Goal: Task Accomplishment & Management: Use online tool/utility

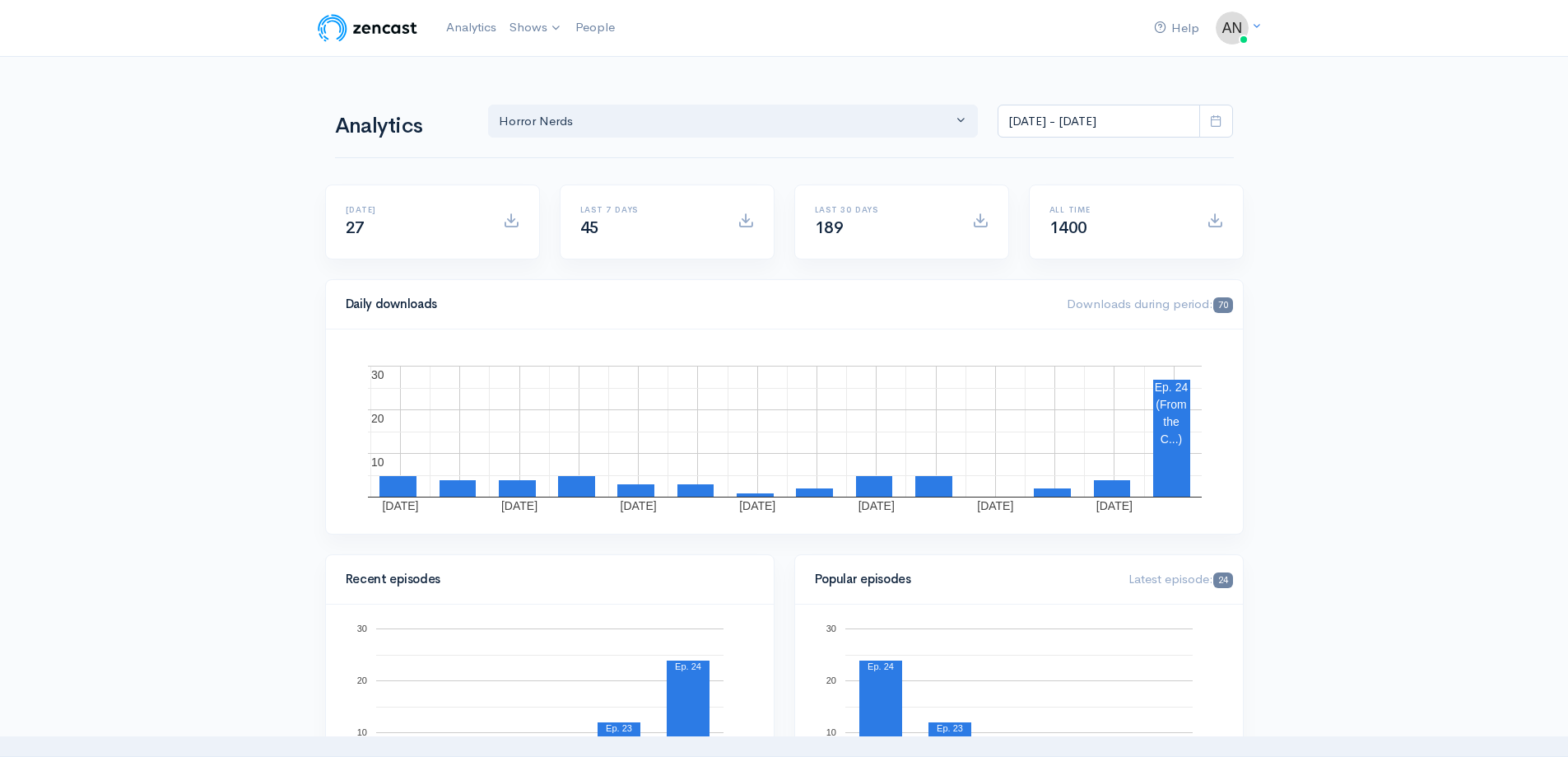
select select "14706"
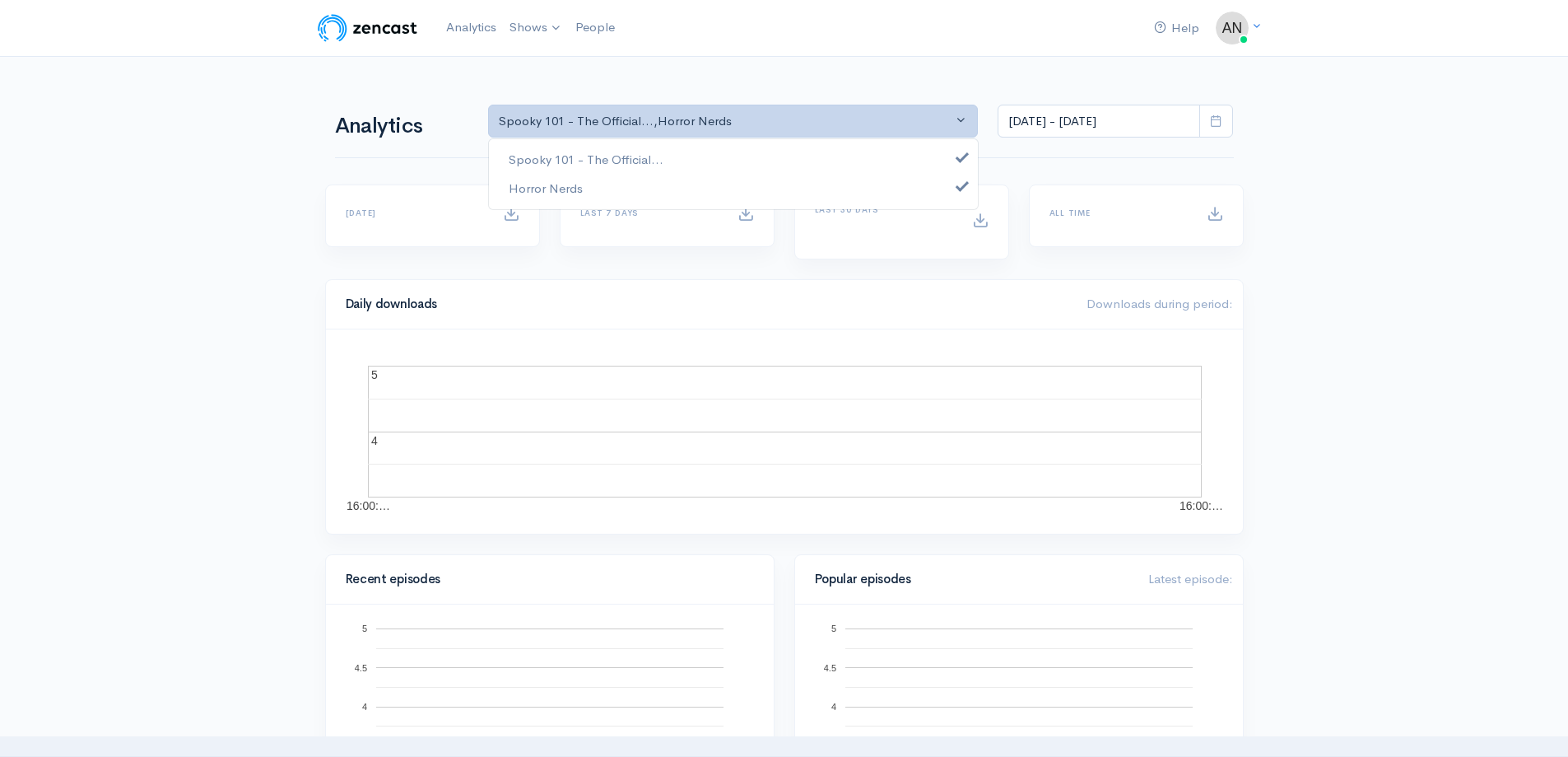
click at [694, 156] on link "Spooky 101 - The Official..." at bounding box center [733, 160] width 489 height 29
select select "14706"
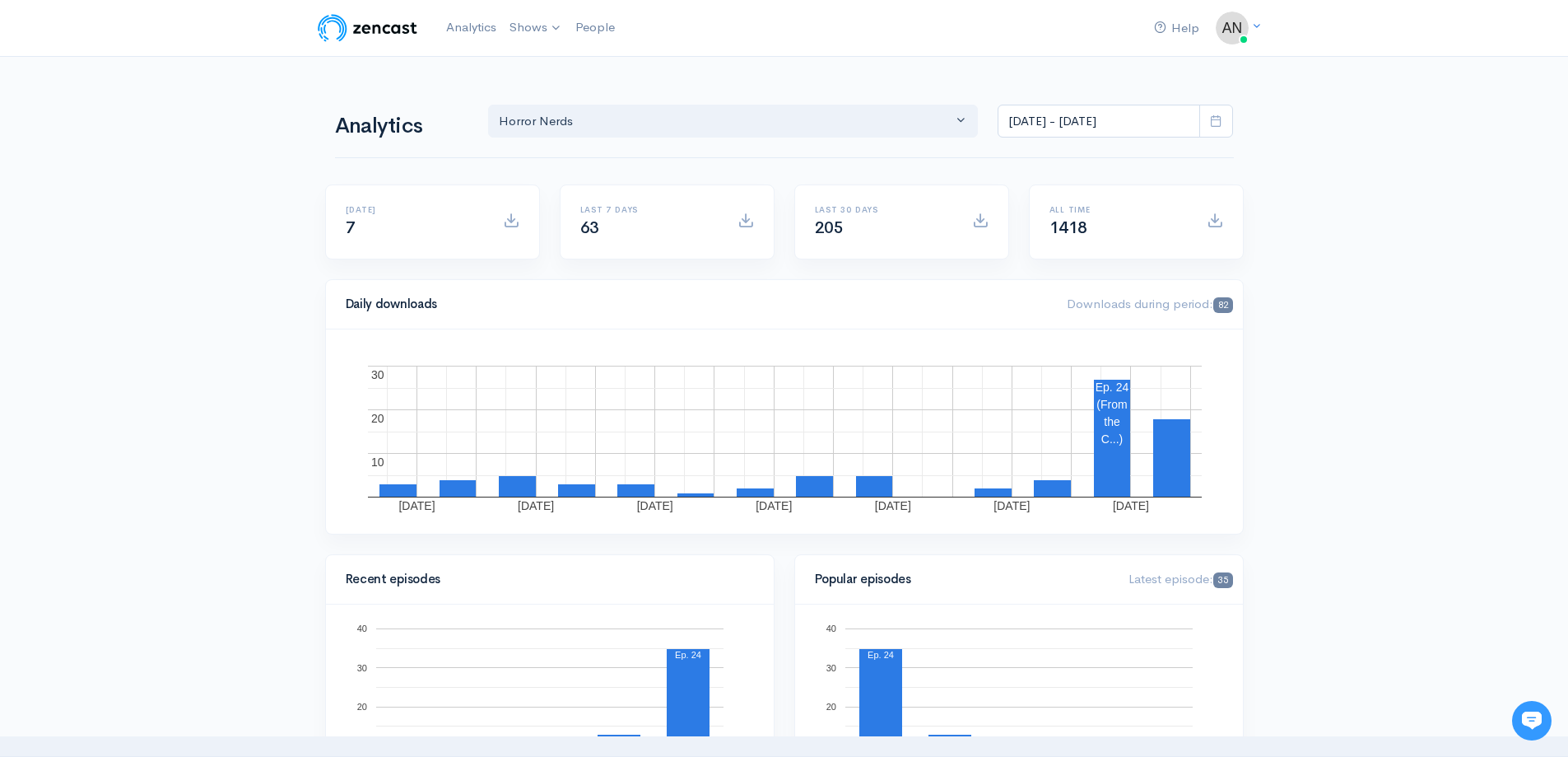
click at [1218, 116] on icon at bounding box center [1216, 121] width 13 height 13
click at [1048, 257] on li "Last 30 days" at bounding box center [1057, 258] width 116 height 25
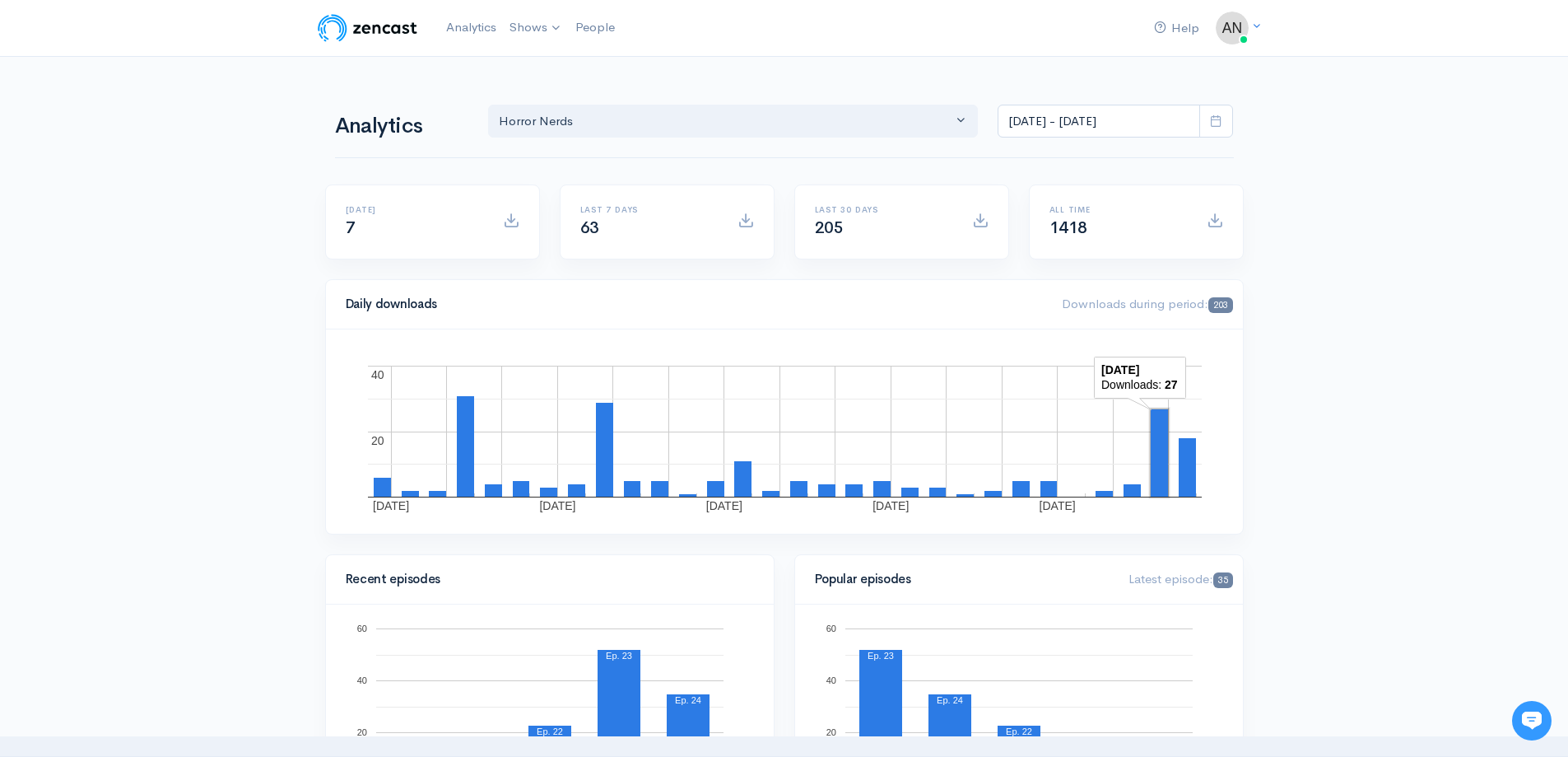
click at [1158, 452] on rect "A chart." at bounding box center [1160, 452] width 17 height 88
click at [1106, 132] on input "Aug 12, 2025 - Sep 10, 2025" at bounding box center [1099, 121] width 203 height 34
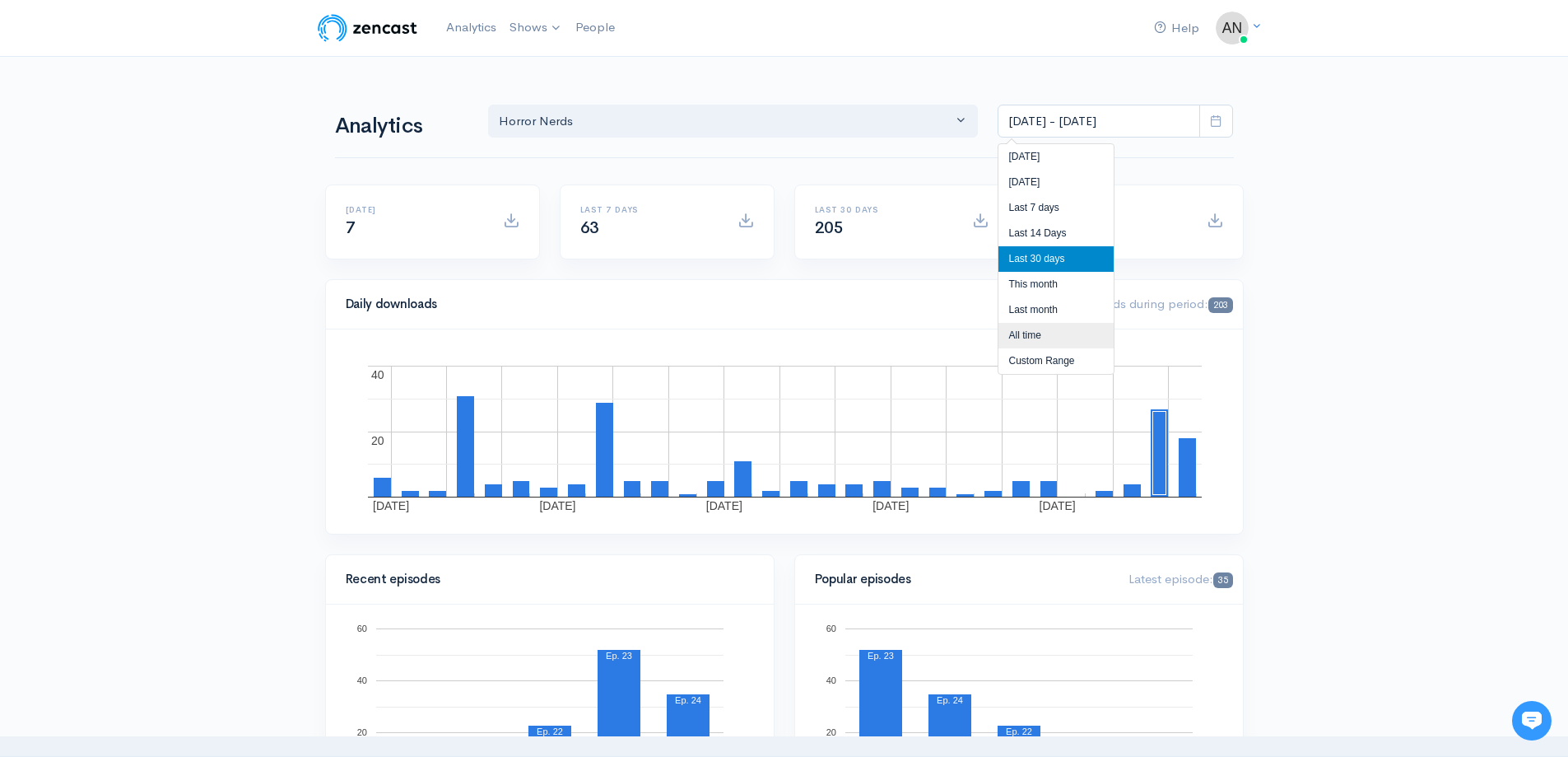
click at [1049, 338] on li "All time" at bounding box center [1057, 336] width 116 height 25
type input "Feb 9, 2021 - Sep 10, 2025"
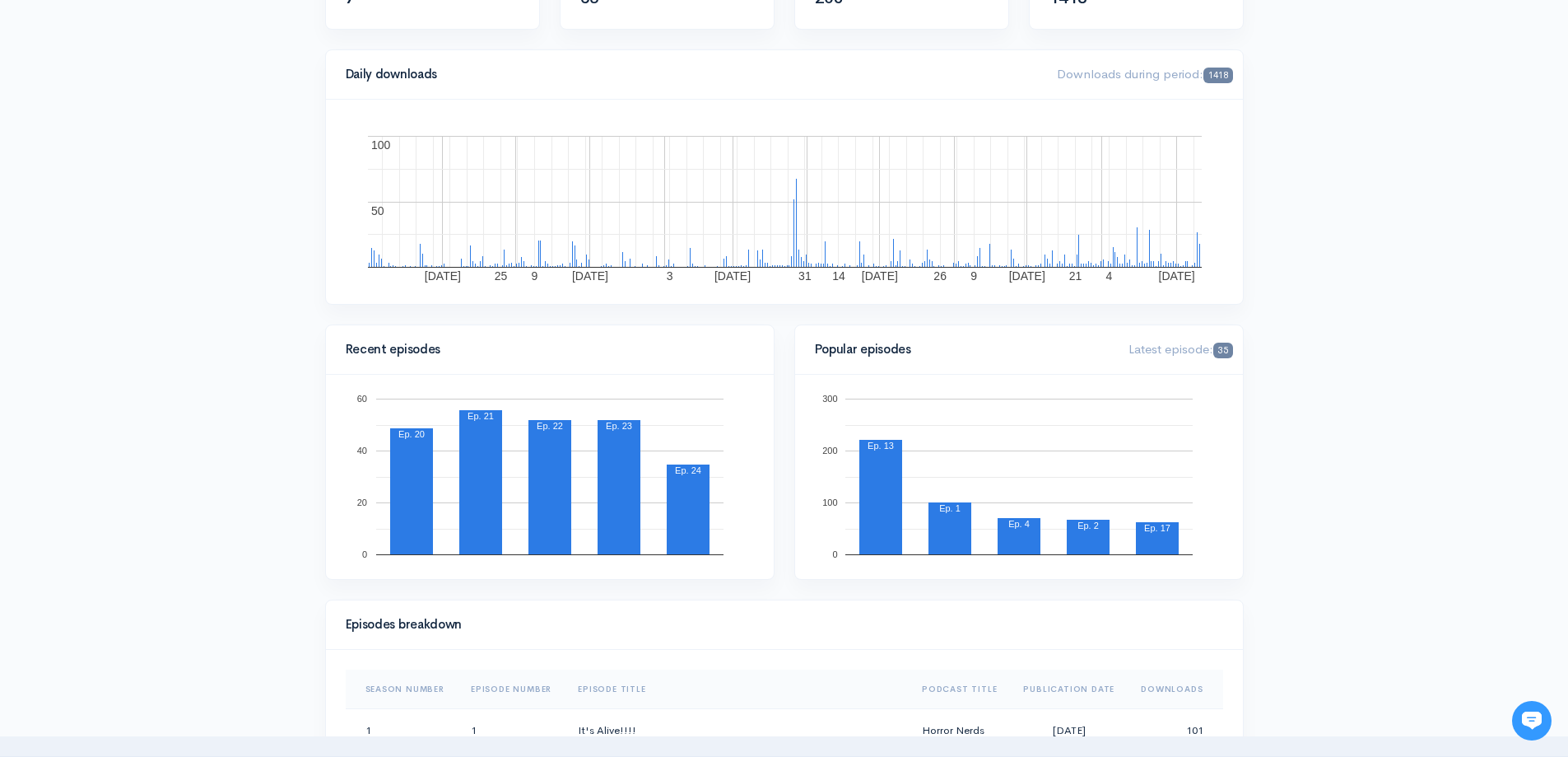
scroll to position [247, 0]
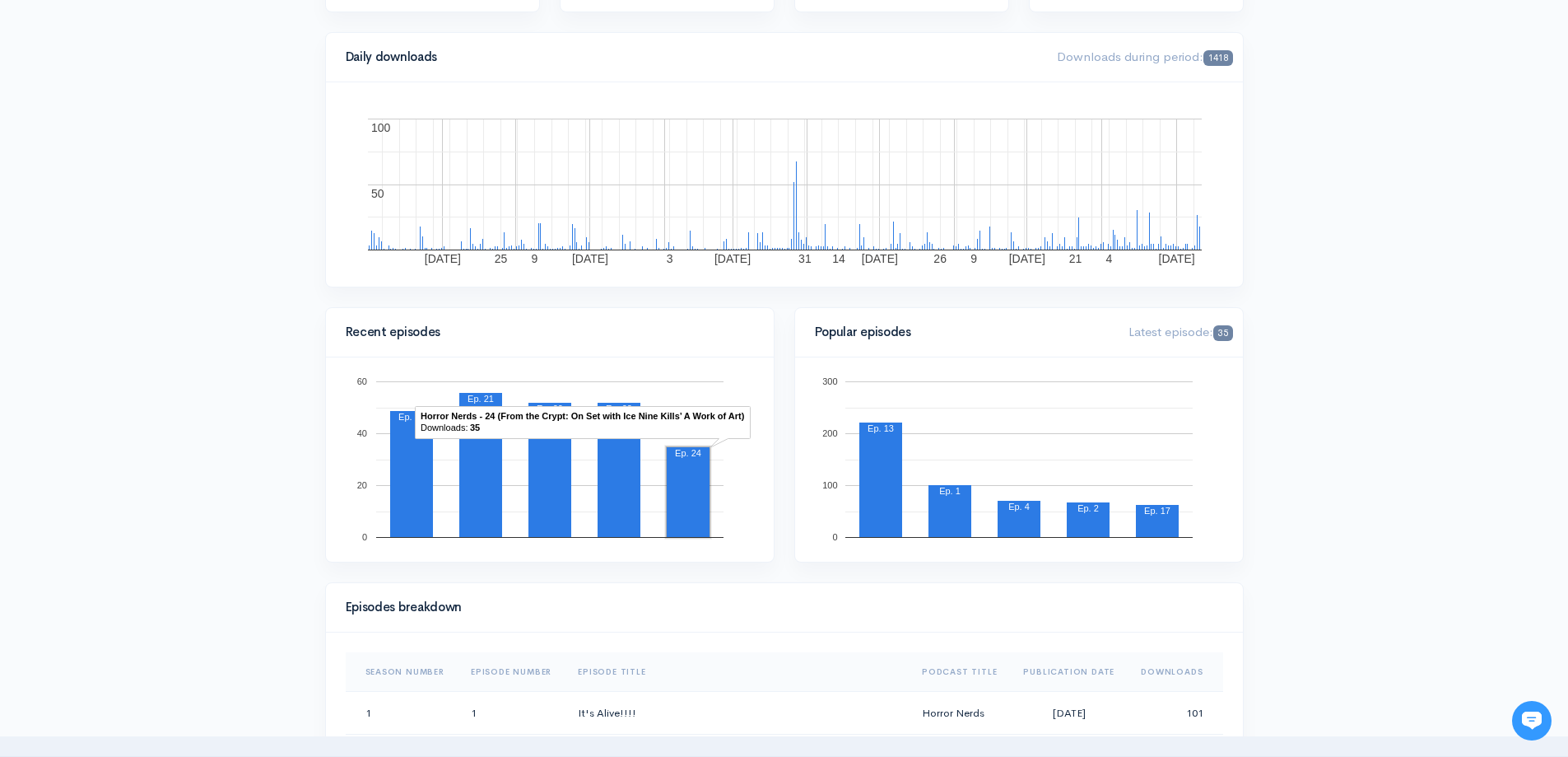
click at [686, 493] on rect "A chart." at bounding box center [689, 492] width 42 height 90
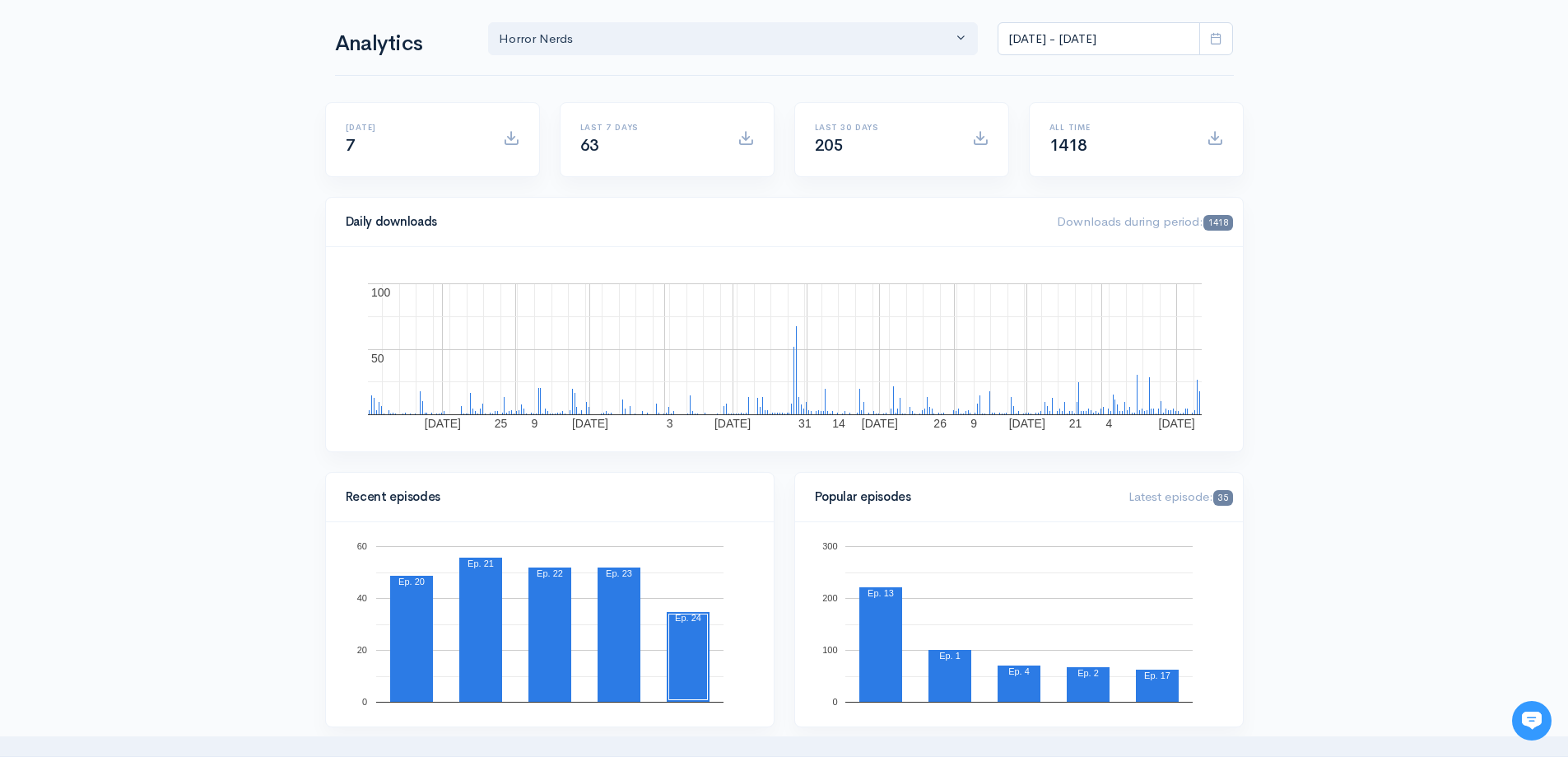
scroll to position [0, 0]
